Goal: Transaction & Acquisition: Purchase product/service

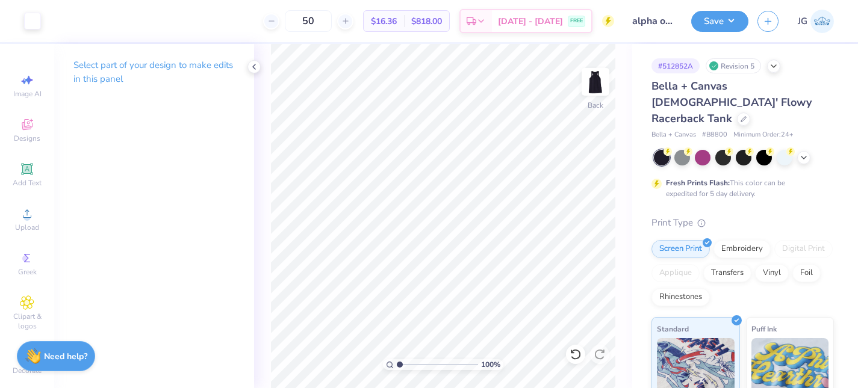
click at [821, 22] on img at bounding box center [821, 21] width 23 height 23
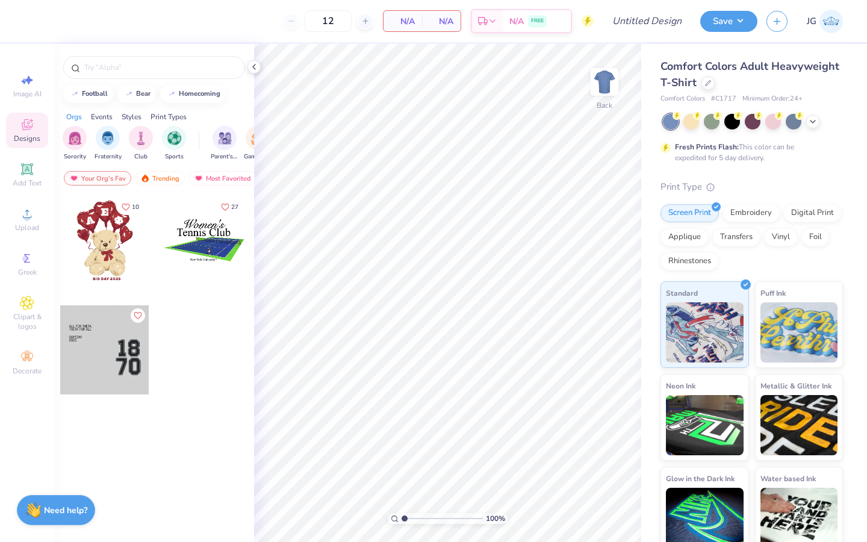
click at [27, 139] on span "Designs" at bounding box center [27, 139] width 26 height 10
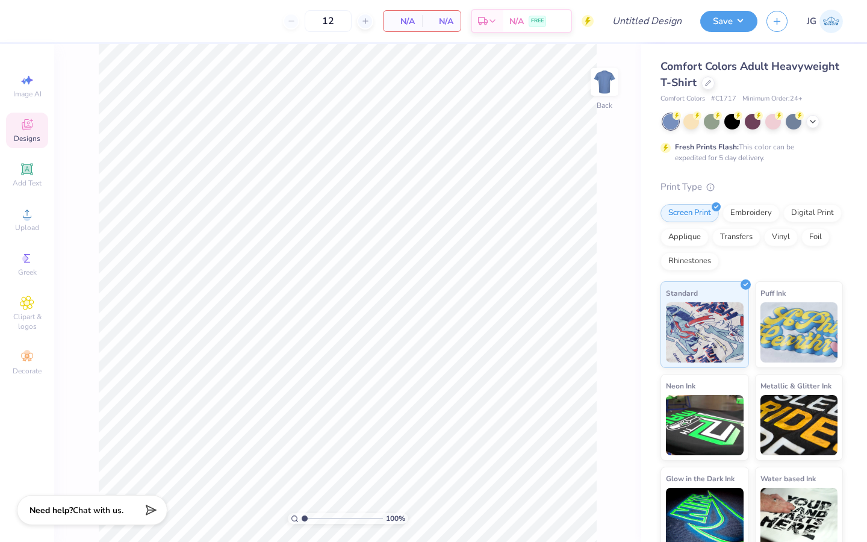
click at [27, 139] on span "Designs" at bounding box center [27, 139] width 26 height 10
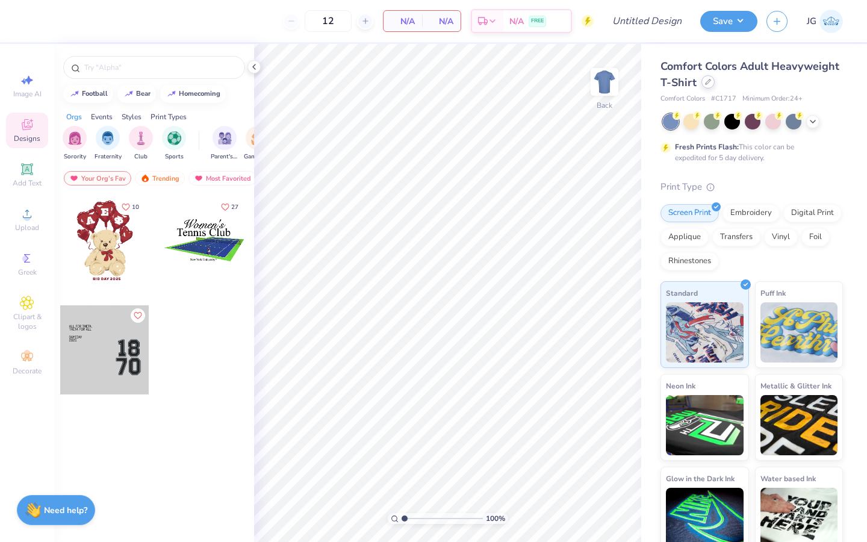
click at [707, 81] on icon at bounding box center [708, 82] width 6 height 6
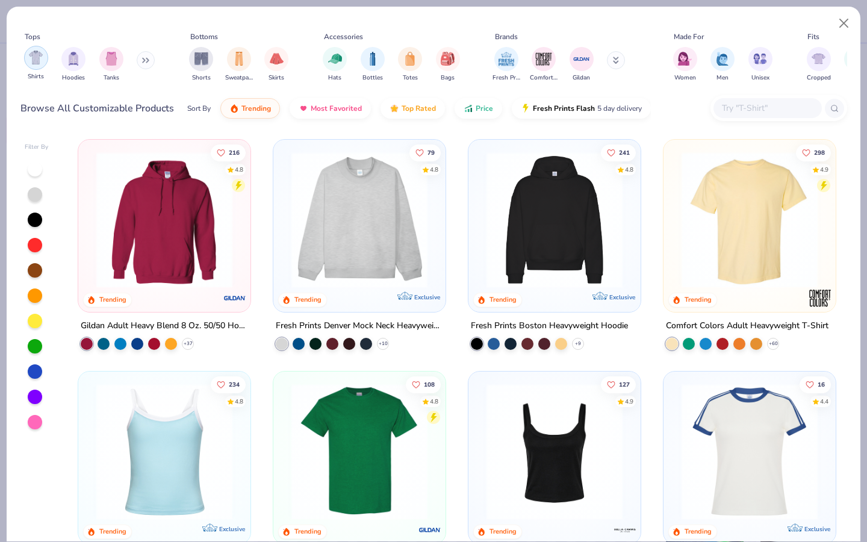
click at [30, 54] on img "filter for Shirts" at bounding box center [36, 58] width 14 height 14
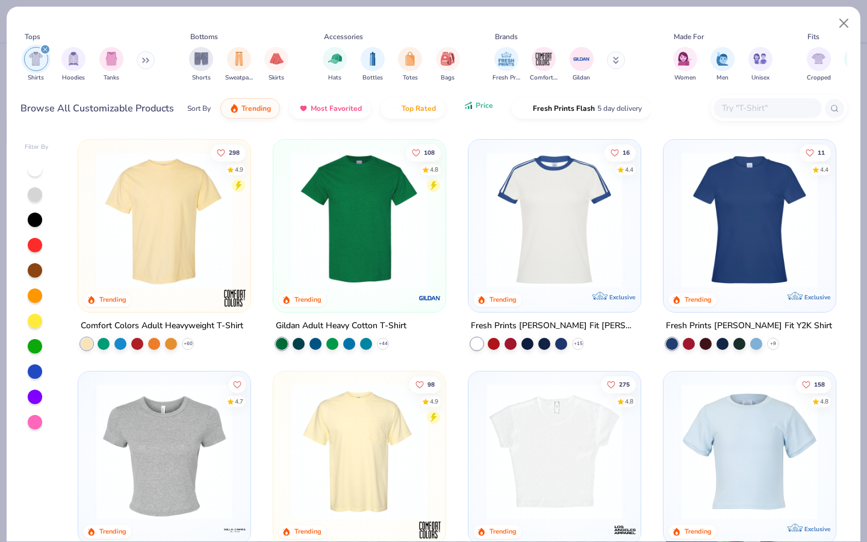
click at [471, 113] on button "Price" at bounding box center [479, 105] width 48 height 20
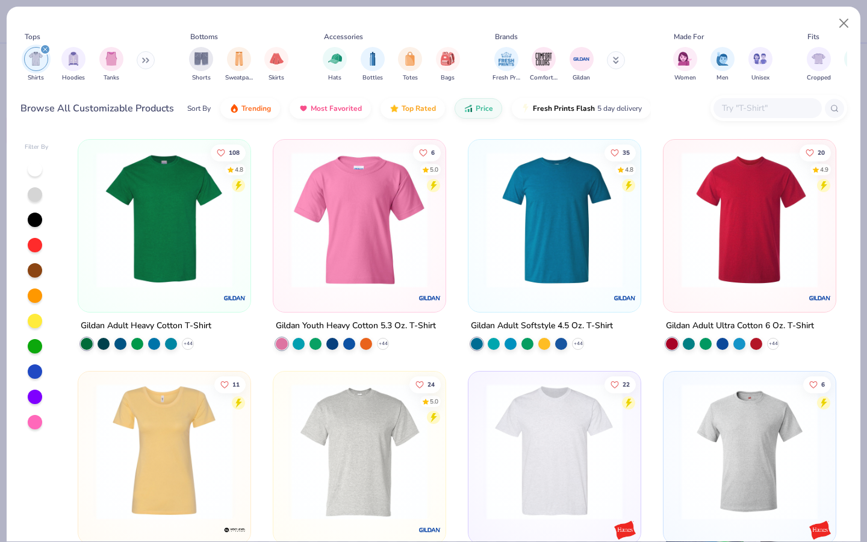
click at [194, 226] on img at bounding box center [164, 220] width 148 height 136
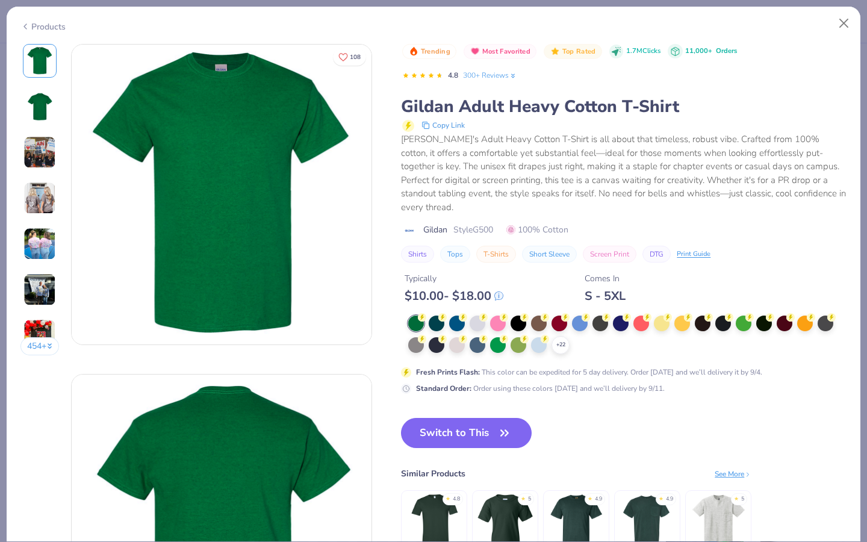
click at [554, 315] on div at bounding box center [559, 323] width 16 height 16
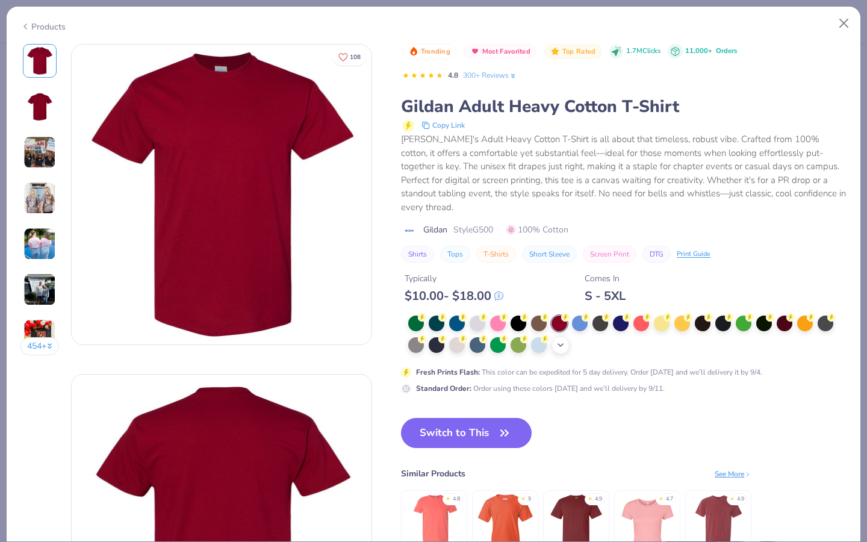
click at [557, 340] on icon at bounding box center [561, 345] width 10 height 10
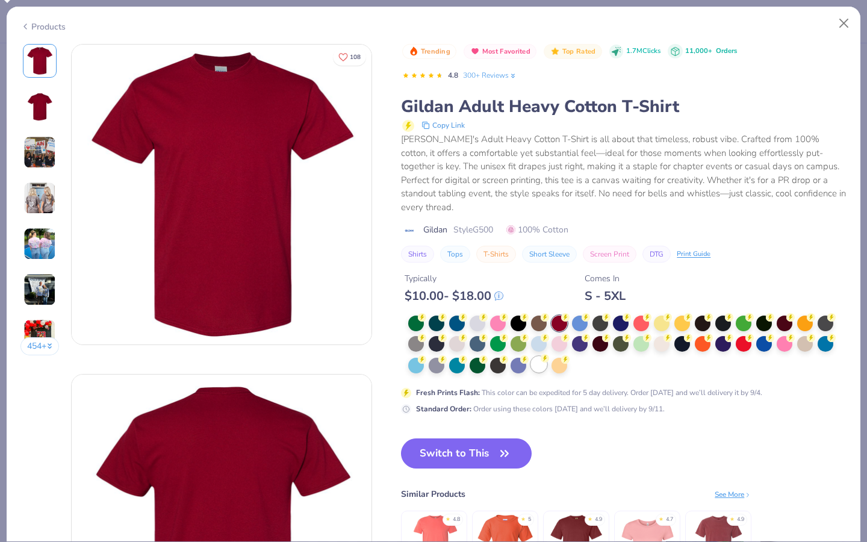
click at [534, 356] on div at bounding box center [539, 364] width 16 height 16
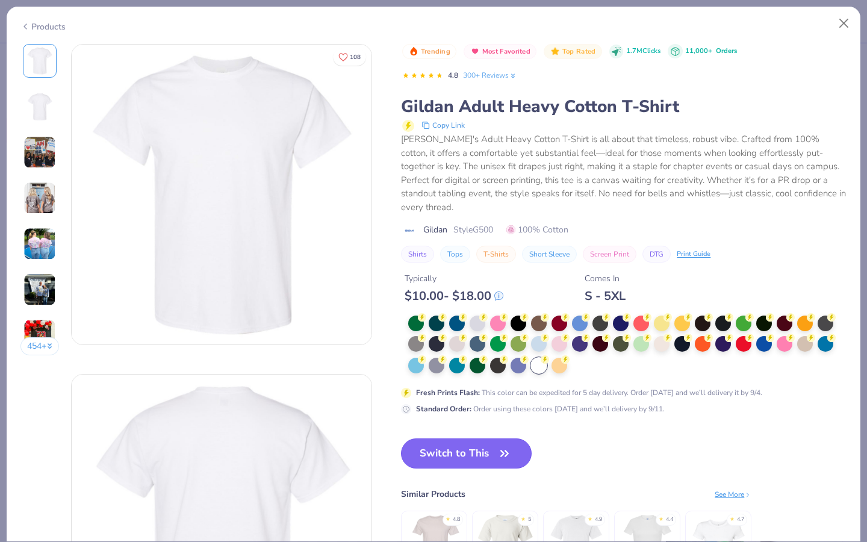
click at [470, 439] on button "Switch to This" at bounding box center [466, 453] width 131 height 30
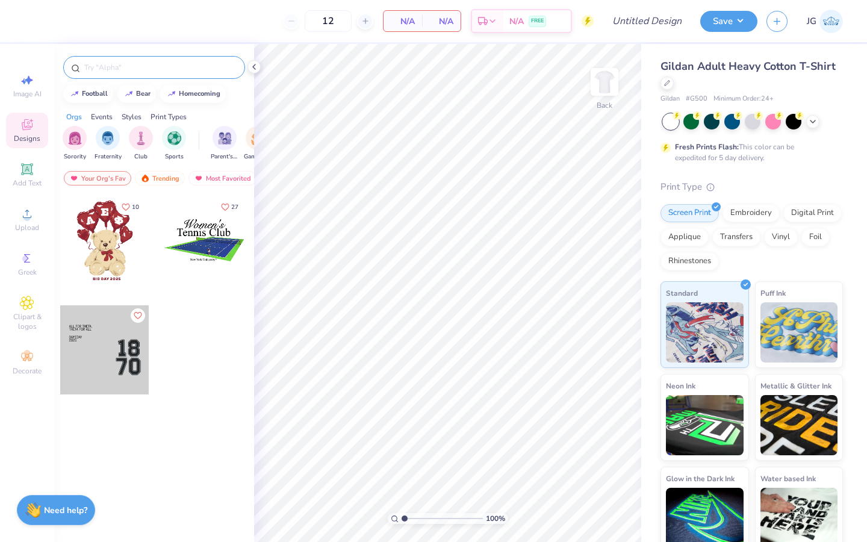
click at [102, 66] on input "text" at bounding box center [160, 67] width 154 height 12
type input "camera"
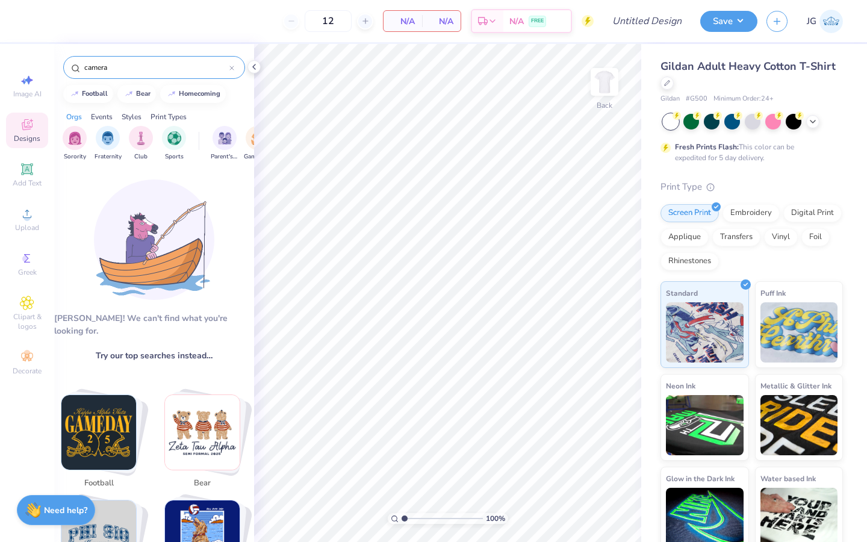
click at [231, 62] on div at bounding box center [231, 67] width 5 height 11
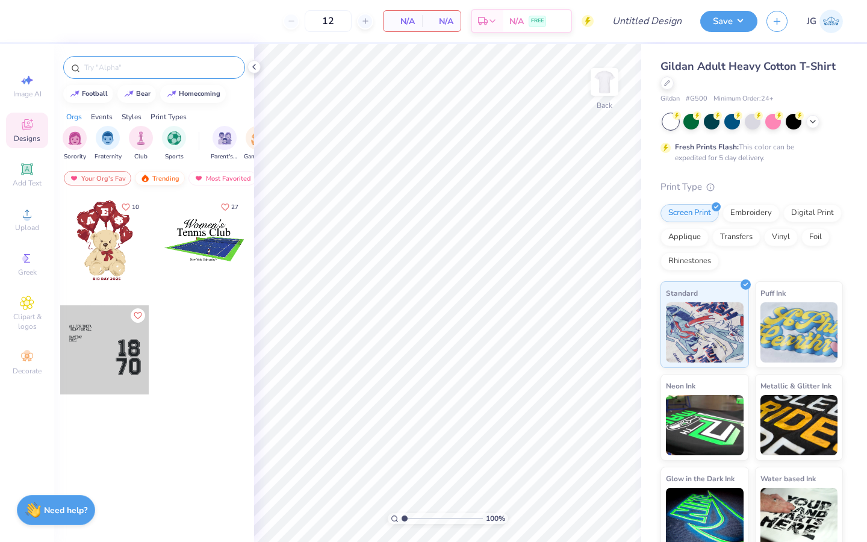
click at [156, 181] on div "Trending" at bounding box center [160, 178] width 50 height 14
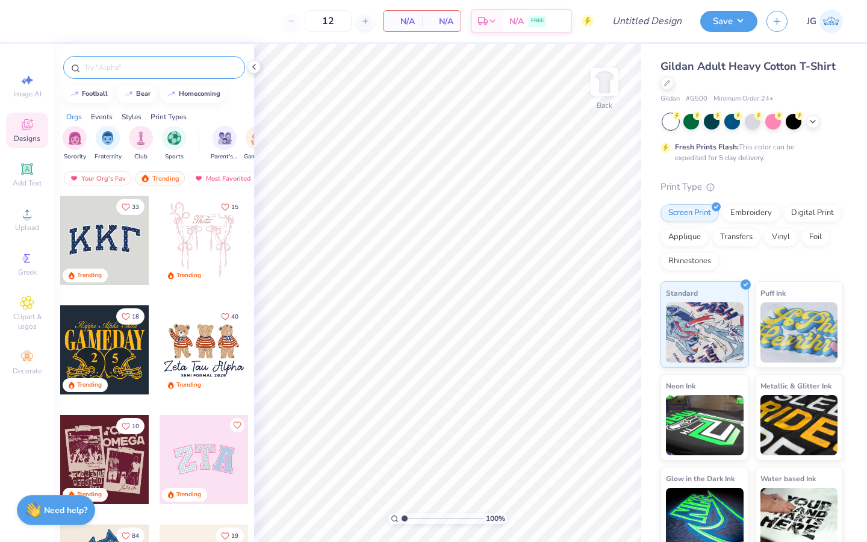
click at [128, 73] on input "text" at bounding box center [160, 67] width 154 height 12
type input "camera"
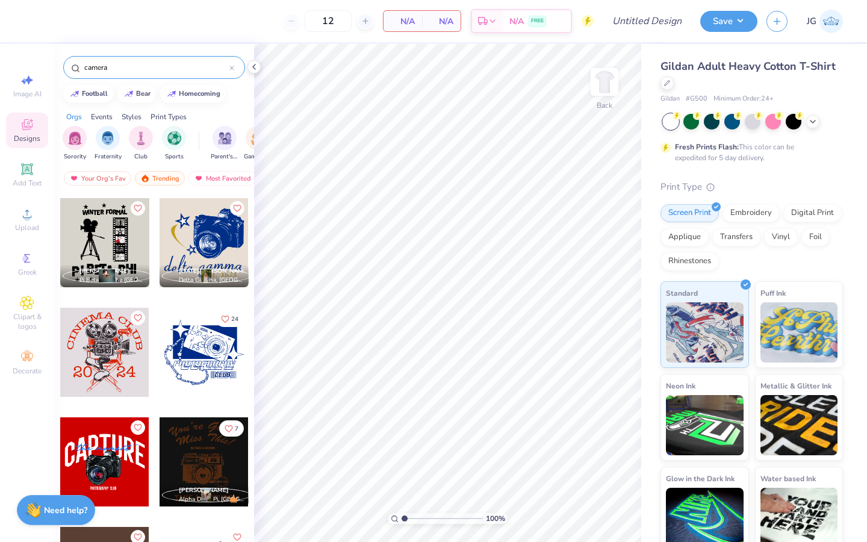
scroll to position [217, 0]
click at [604, 79] on img at bounding box center [604, 82] width 48 height 48
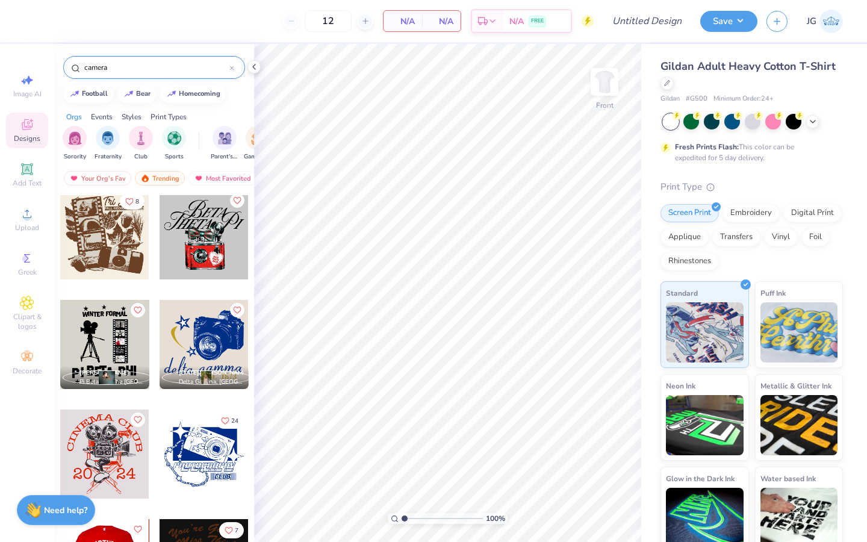
scroll to position [0, 0]
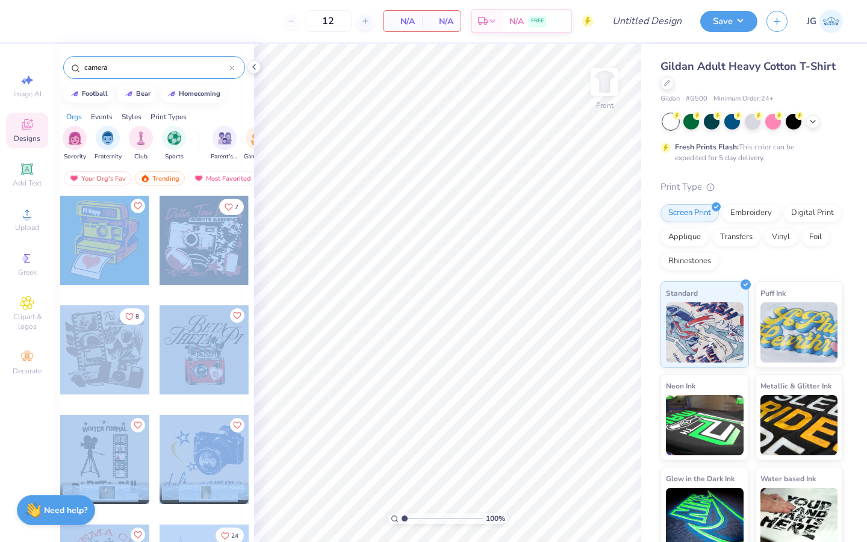
click at [488, 126] on div "12 N/A Per Item N/A Total Est. Delivery N/A FREE Design Title Save JG Image AI …" at bounding box center [433, 271] width 867 height 542
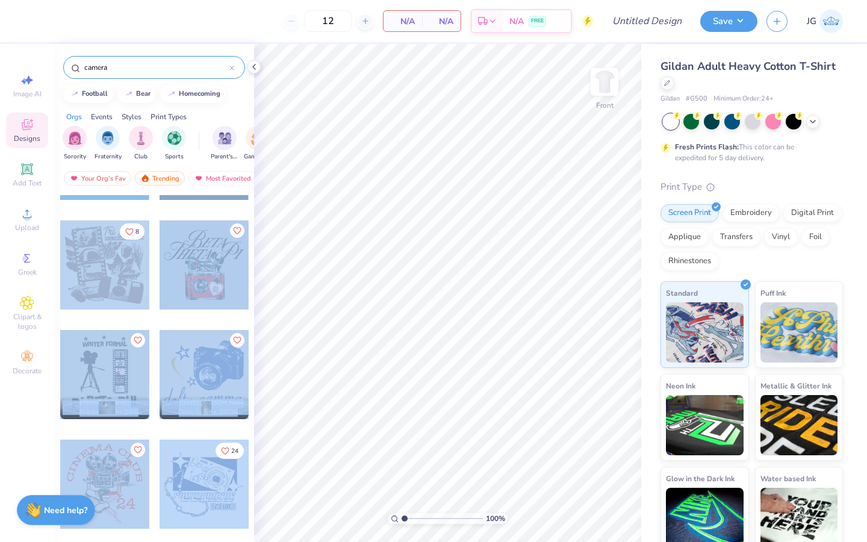
scroll to position [93, 0]
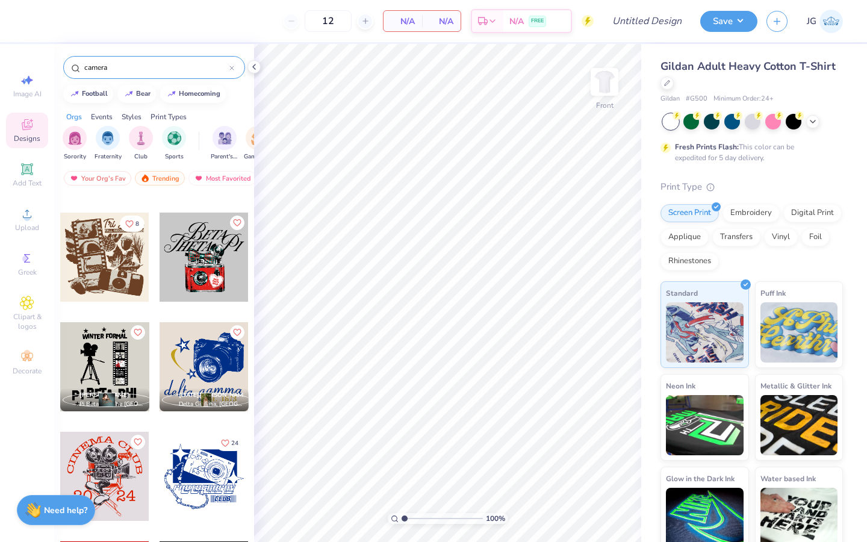
click at [232, 73] on div "camera" at bounding box center [154, 67] width 182 height 23
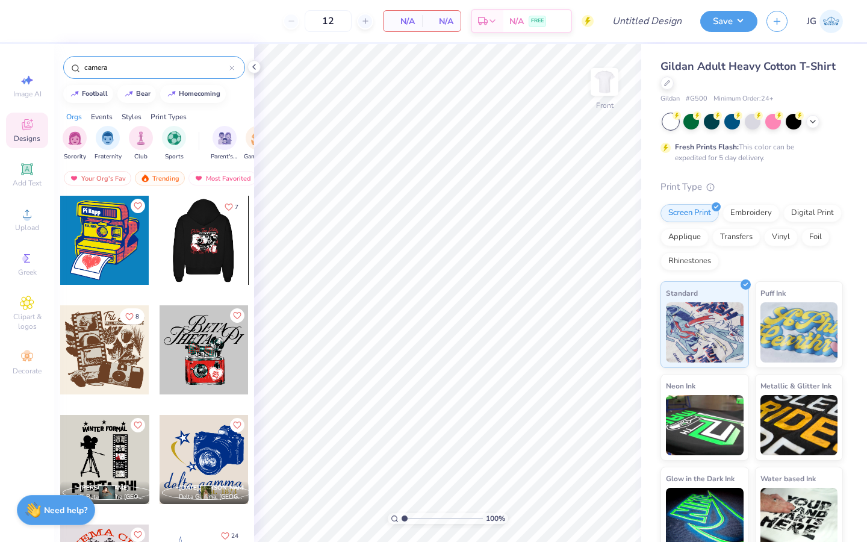
click at [197, 237] on div at bounding box center [203, 240] width 267 height 89
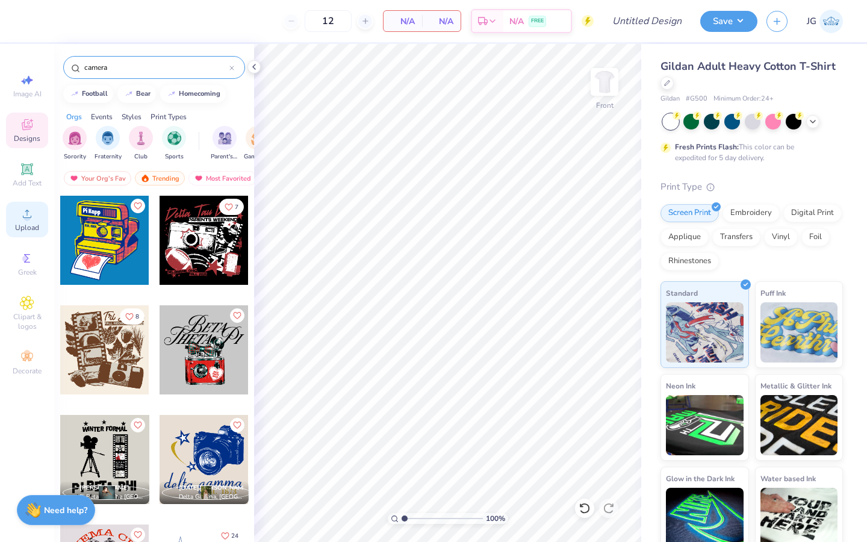
click at [28, 219] on circle at bounding box center [26, 217] width 7 height 7
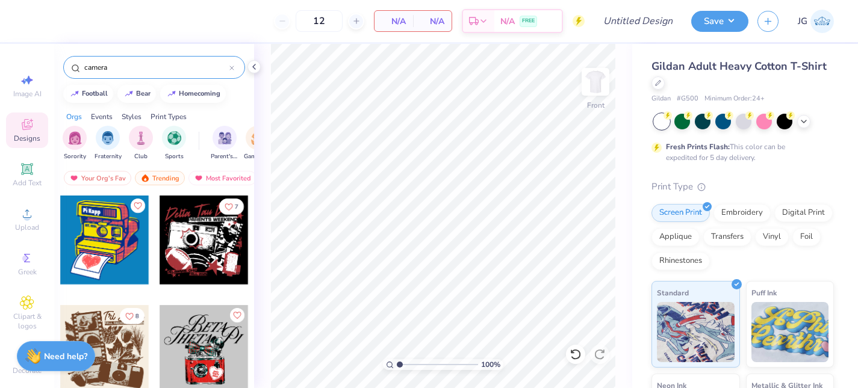
click at [200, 237] on div at bounding box center [204, 240] width 89 height 89
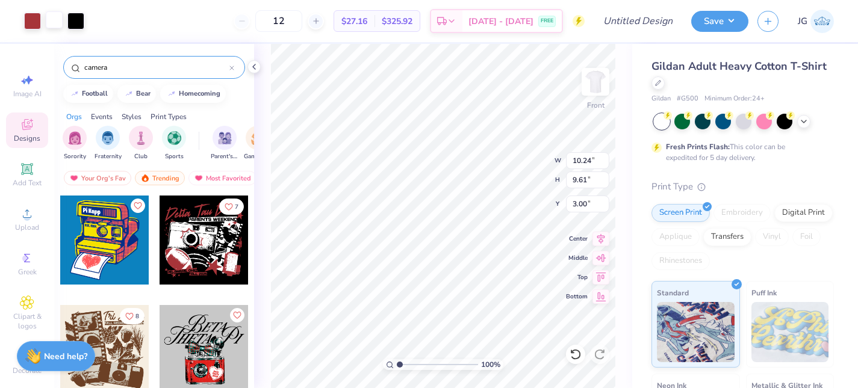
click at [50, 23] on div at bounding box center [54, 19] width 17 height 17
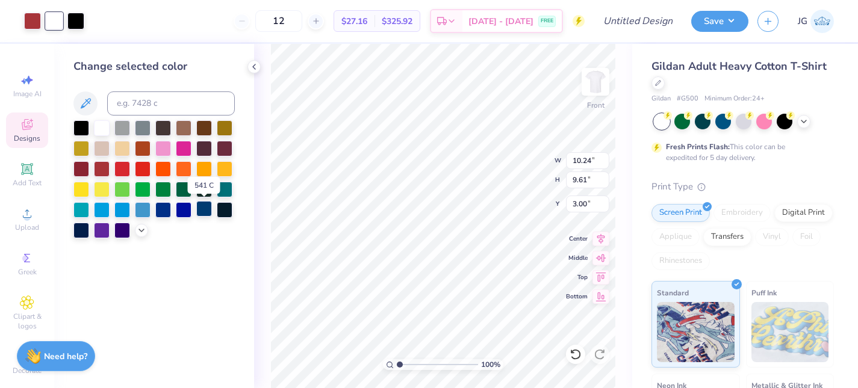
click at [201, 211] on div at bounding box center [204, 209] width 16 height 16
click at [140, 226] on icon at bounding box center [142, 230] width 10 height 10
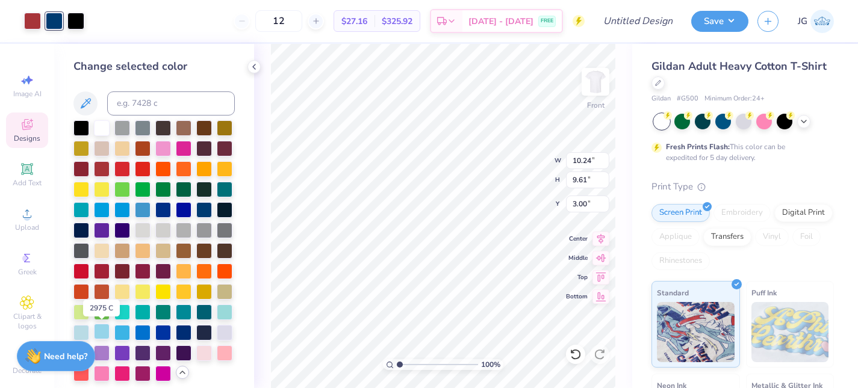
click at [103, 330] on div at bounding box center [102, 332] width 16 height 16
click at [43, 28] on div at bounding box center [54, 21] width 60 height 17
click at [33, 26] on div at bounding box center [32, 19] width 17 height 17
click at [200, 334] on div at bounding box center [204, 332] width 16 height 16
click at [429, 359] on div "100 %" at bounding box center [443, 364] width 120 height 11
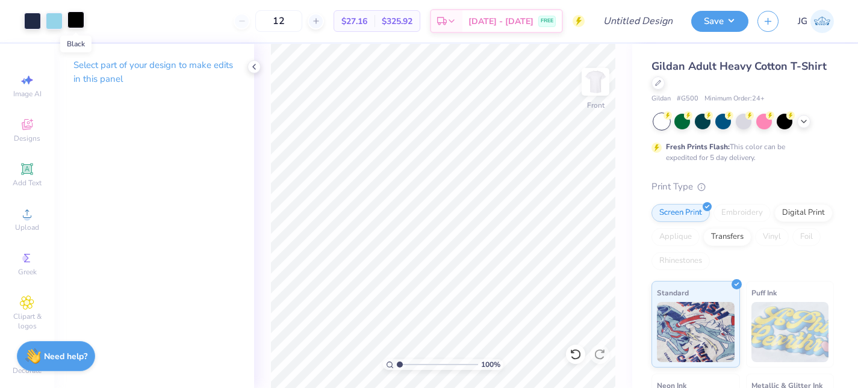
click at [72, 20] on div at bounding box center [75, 19] width 17 height 17
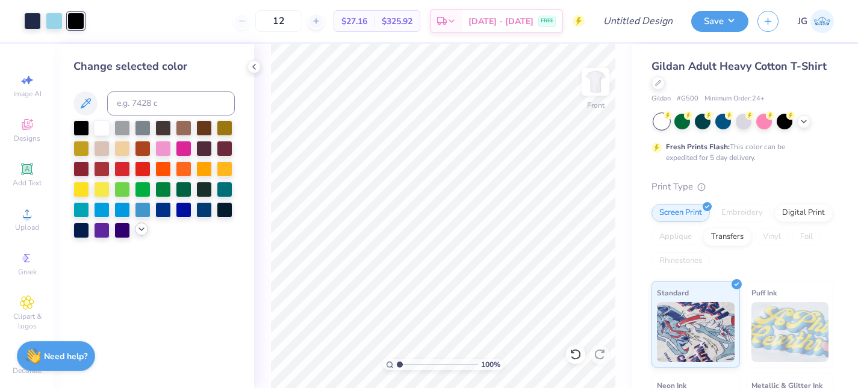
click at [138, 234] on icon at bounding box center [142, 230] width 10 height 10
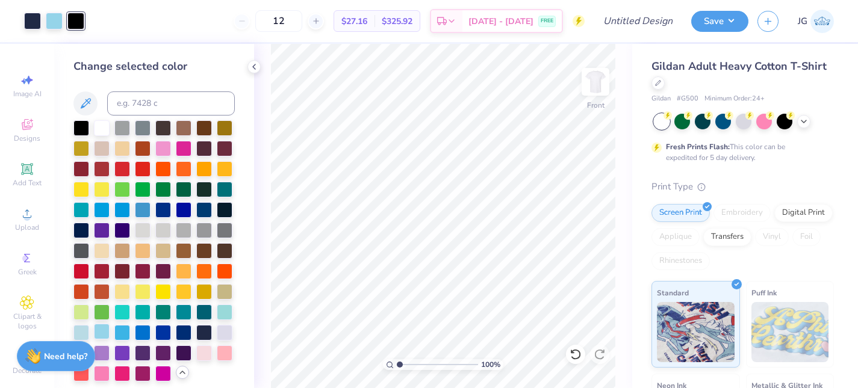
click at [102, 331] on div at bounding box center [102, 332] width 16 height 16
click at [225, 329] on div at bounding box center [225, 332] width 16 height 16
click at [573, 357] on icon at bounding box center [576, 355] width 12 height 12
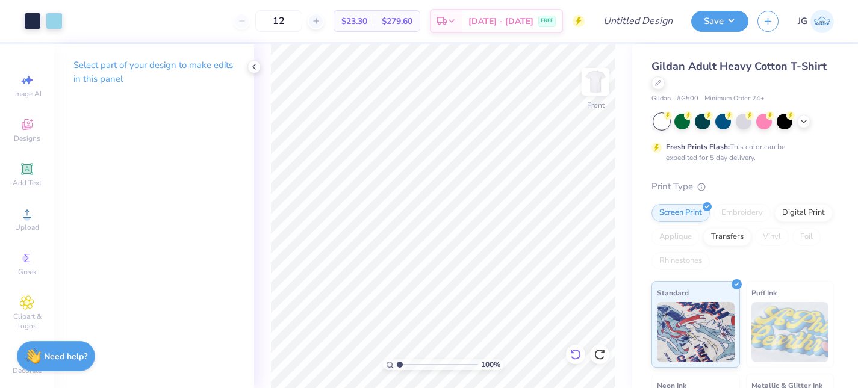
click at [573, 357] on icon at bounding box center [576, 355] width 12 height 12
click at [79, 25] on div at bounding box center [75, 19] width 17 height 17
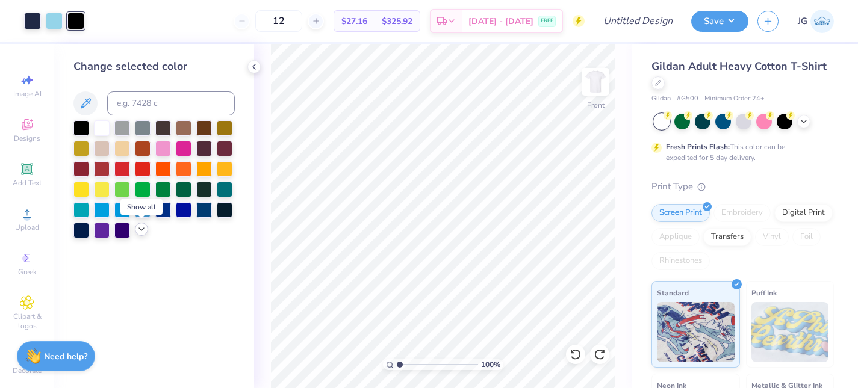
click at [138, 229] on icon at bounding box center [142, 230] width 10 height 10
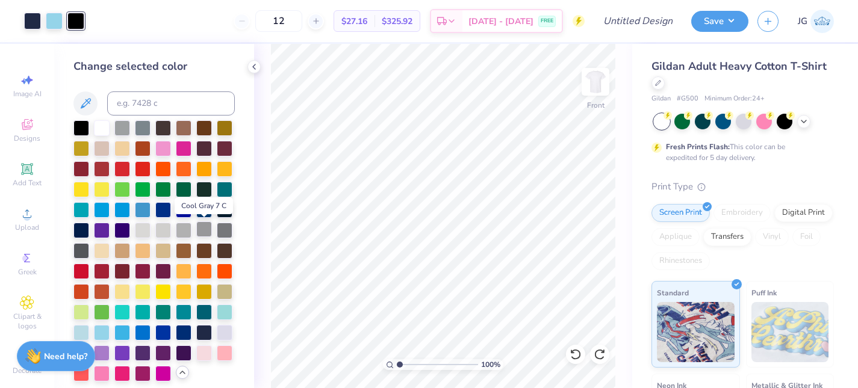
click at [201, 228] on div at bounding box center [204, 230] width 16 height 16
click at [226, 237] on div at bounding box center [225, 230] width 16 height 16
click at [73, 250] on div at bounding box center [81, 250] width 16 height 16
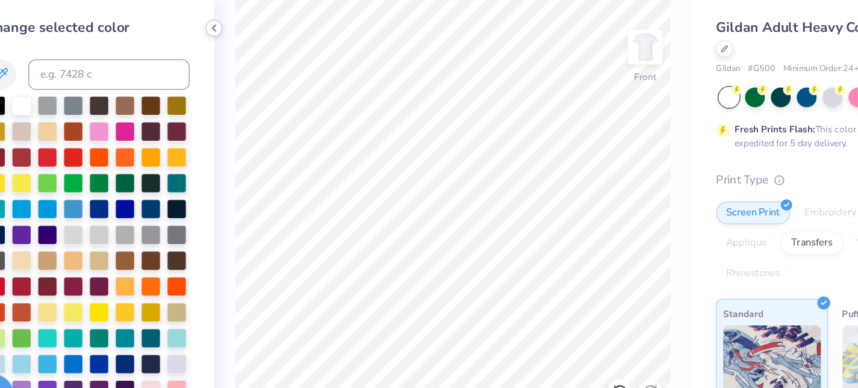
click at [254, 68] on polyline at bounding box center [254, 66] width 2 height 5
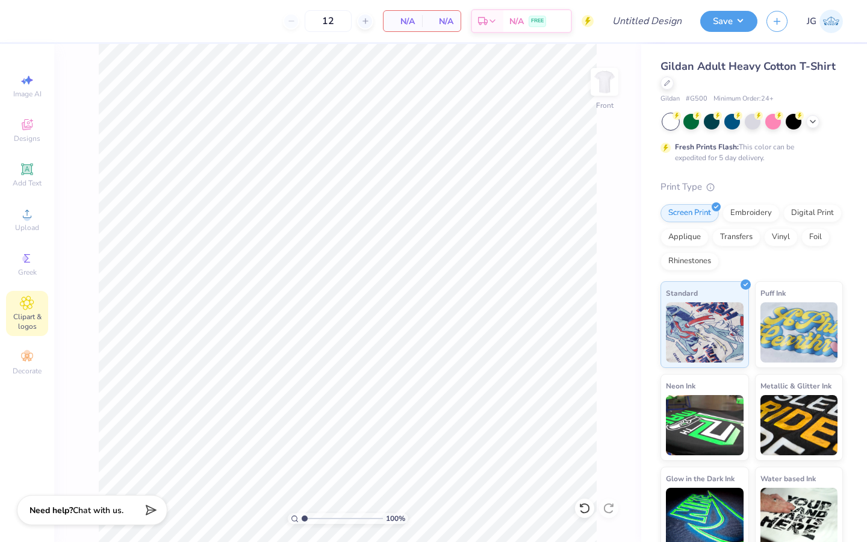
click at [22, 293] on div "Clipart & logos" at bounding box center [27, 313] width 42 height 45
